Goal: Use online tool/utility: Use online tool/utility

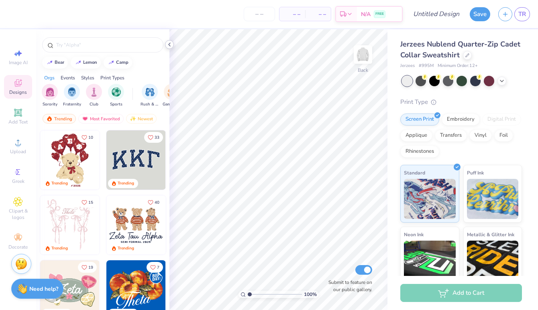
click at [170, 44] on icon at bounding box center [169, 44] width 6 height 6
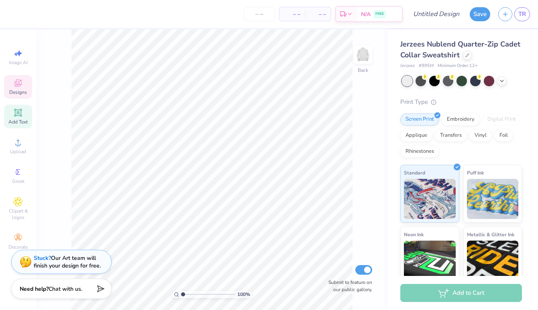
click at [12, 121] on span "Add Text" at bounding box center [17, 122] width 19 height 6
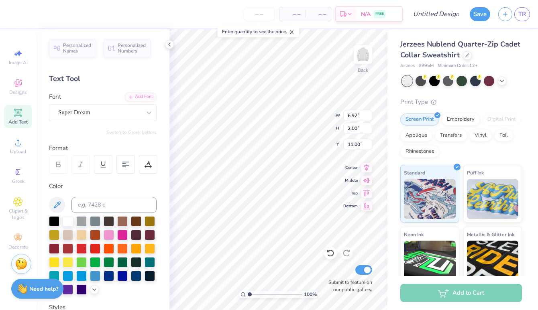
type input "5.18"
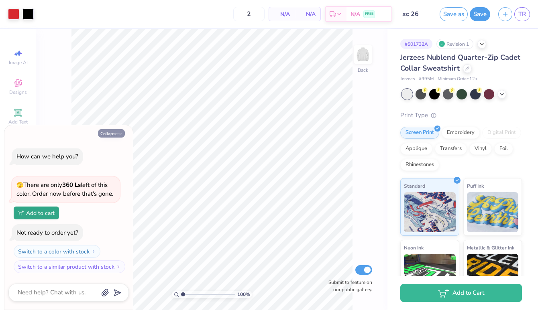
click at [117, 134] on button "Collapse" at bounding box center [111, 133] width 27 height 8
type textarea "x"
